Goal: Transaction & Acquisition: Purchase product/service

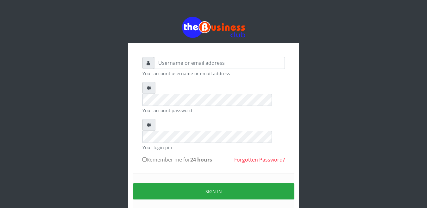
click at [103, 55] on div "Your account username or email address Your account password Your login pin Rem…" at bounding box center [213, 126] width 361 height 253
click at [169, 61] on input "text" at bounding box center [219, 63] width 131 height 12
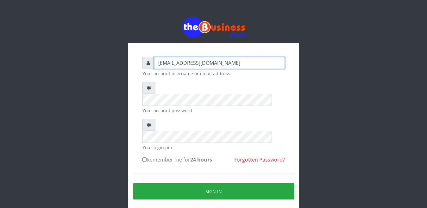
type input "[EMAIL_ADDRESS][DOMAIN_NAME]"
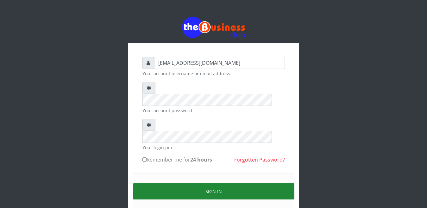
click at [194, 184] on button "Sign in" at bounding box center [213, 192] width 161 height 16
click at [173, 184] on button "Sign in" at bounding box center [213, 192] width 161 height 16
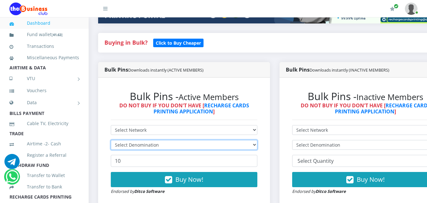
click at [257, 140] on select "Select Denomination" at bounding box center [184, 145] width 147 height 10
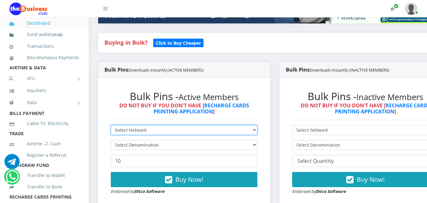
click at [254, 125] on select "Select Network MTN Globacom 9Mobile Airtel" at bounding box center [184, 130] width 147 height 10
select select "MTN"
click at [111, 125] on select "Select Network MTN Globacom 9Mobile Airtel" at bounding box center [184, 130] width 147 height 10
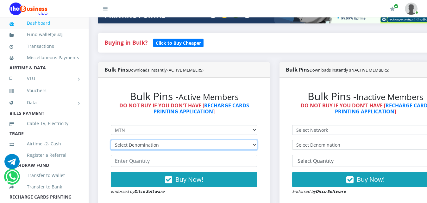
click at [253, 140] on select "Select Denomination MTN NGN100 - ₦96.99 MTN NGN200 - ₦193.98 MTN NGN400 - ₦387.…" at bounding box center [184, 145] width 147 height 10
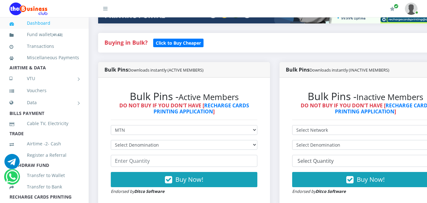
click at [275, 169] on div "Bulk Pins Downloads instantly (ACTIVE MEMBERS) Bulk Pins - Active Members DO NO…" at bounding box center [183, 139] width 181 height 155
click at [66, 22] on link "Dashboard" at bounding box center [44, 23] width 70 height 15
